Goal: Task Accomplishment & Management: Manage account settings

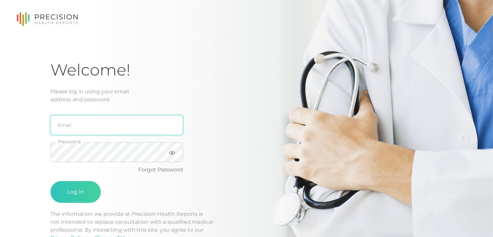
click at [144, 128] on input "email" at bounding box center [116, 125] width 133 height 20
type input "[EMAIL_ADDRESS][DOMAIN_NAME]"
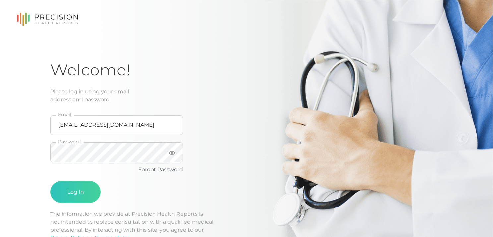
click at [252, 112] on div "[EMAIL_ADDRESS][DOMAIN_NAME] Email Password Forgot Password Log In" at bounding box center [156, 157] width 212 height 107
click at [80, 192] on button "Log In" at bounding box center [75, 192] width 50 height 22
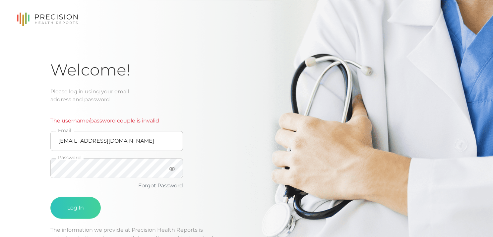
click at [220, 146] on div "The username/password couple is invalid [EMAIL_ADDRESS][DOMAIN_NAME] Email Pass…" at bounding box center [156, 165] width 212 height 123
click at [68, 206] on button "Log In" at bounding box center [75, 208] width 50 height 22
click at [167, 184] on link "Forgot Password" at bounding box center [160, 186] width 45 height 6
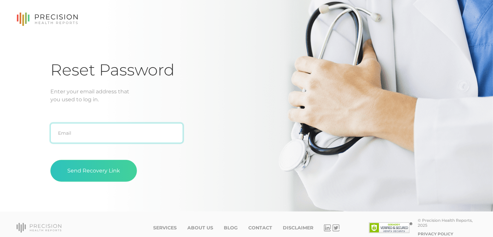
click at [120, 132] on input "text" at bounding box center [116, 133] width 133 height 20
type input "[EMAIL_ADDRESS][DOMAIN_NAME]"
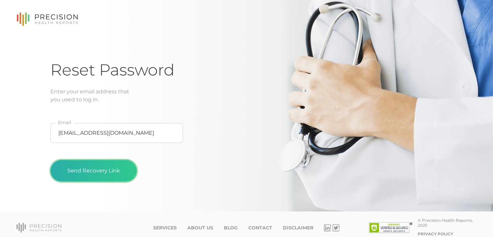
click at [105, 169] on button "Send Recovery Link" at bounding box center [93, 171] width 87 height 22
